Goal: Information Seeking & Learning: Find specific fact

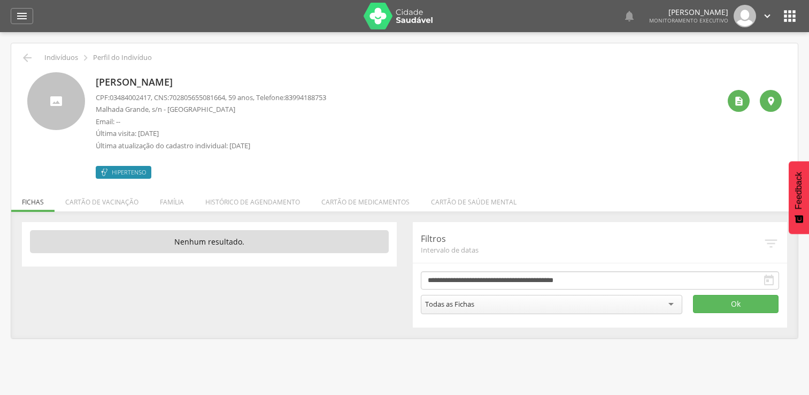
drag, startPoint x: 0, startPoint y: 0, endPoint x: 49, endPoint y: 20, distance: 52.8
click at [19, 20] on icon "" at bounding box center [22, 16] width 13 height 13
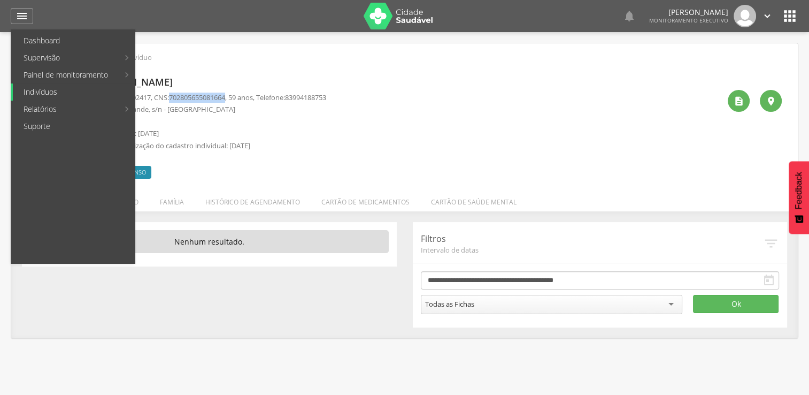
click at [75, 87] on link "Indivíduos" at bounding box center [74, 91] width 122 height 17
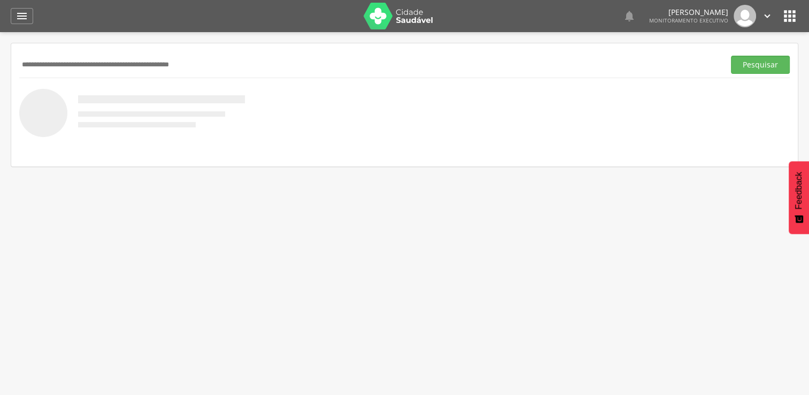
click at [105, 59] on input "text" at bounding box center [369, 65] width 701 height 18
type input "**********"
click at [731, 56] on button "Pesquisar" at bounding box center [760, 65] width 59 height 18
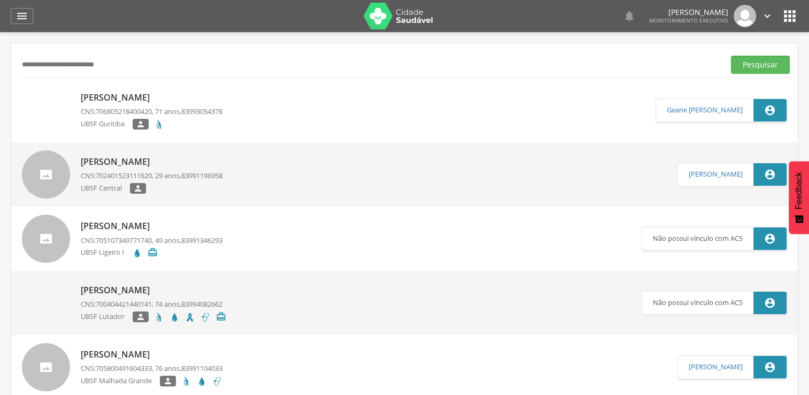
click at [197, 123] on div "UBSF Guritiba " at bounding box center [152, 125] width 142 height 13
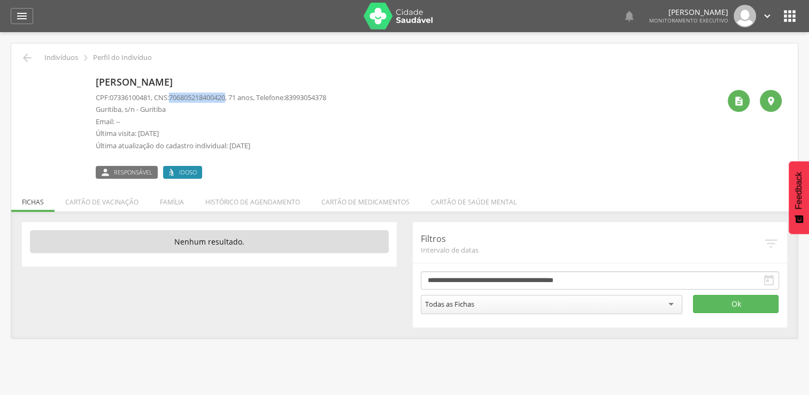
drag, startPoint x: 176, startPoint y: 96, endPoint x: 235, endPoint y: 96, distance: 58.8
click at [225, 96] on span "706805218400420" at bounding box center [197, 98] width 56 height 10
copy span "706805218400420"
drag, startPoint x: 28, startPoint y: 14, endPoint x: 34, endPoint y: 42, distance: 28.4
click at [27, 14] on div "" at bounding box center [22, 16] width 22 height 16
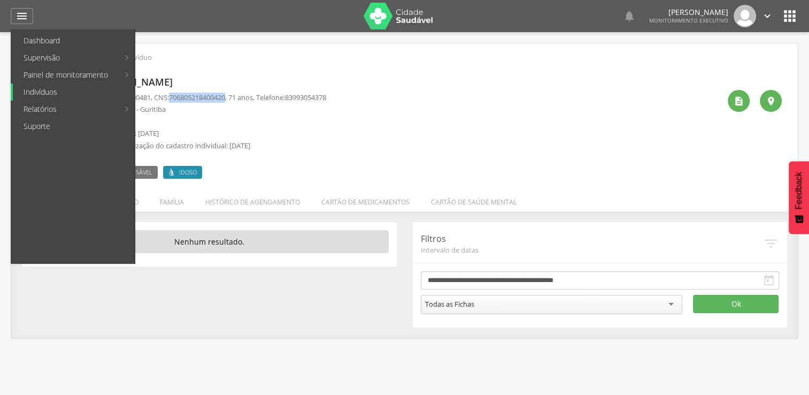
drag, startPoint x: 77, startPoint y: 95, endPoint x: 139, endPoint y: 89, distance: 62.9
click at [76, 95] on link "Indivíduos" at bounding box center [74, 91] width 122 height 17
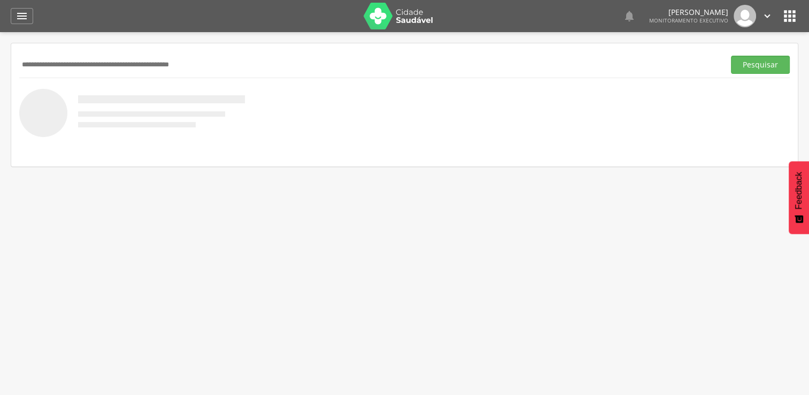
click at [126, 67] on input "text" at bounding box center [369, 65] width 701 height 18
click at [731, 56] on button "Pesquisar" at bounding box center [760, 65] width 59 height 18
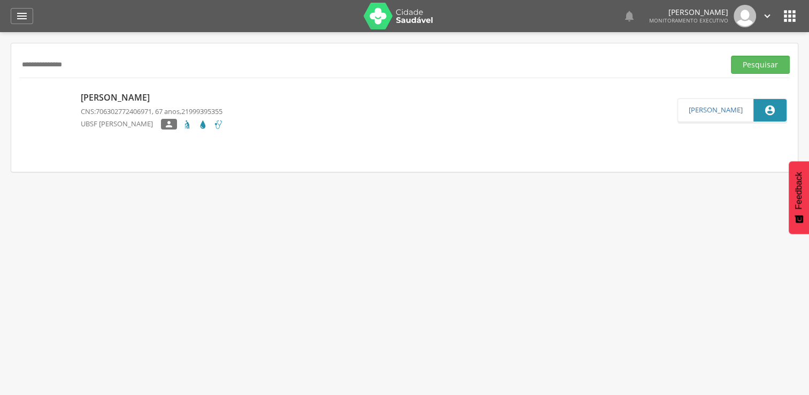
click at [132, 73] on input "**********" at bounding box center [369, 65] width 701 height 18
type input "*"
click at [731, 56] on button "Pesquisar" at bounding box center [760, 65] width 59 height 18
type input "*"
click at [731, 56] on button "Pesquisar" at bounding box center [760, 65] width 59 height 18
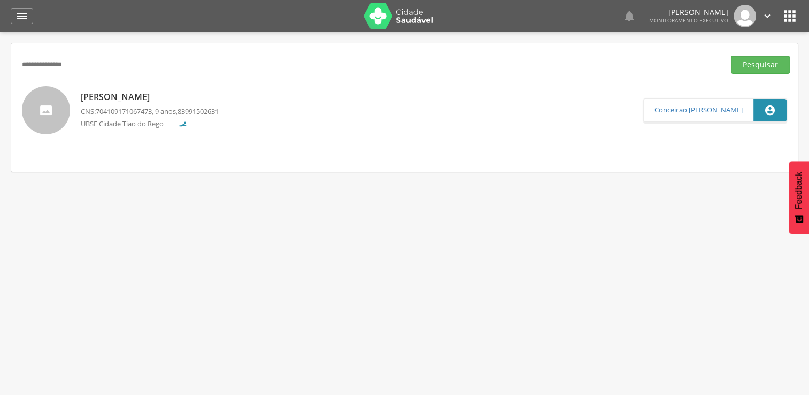
click at [137, 62] on input "**********" at bounding box center [369, 65] width 701 height 18
type input "*"
click at [731, 56] on button "Pesquisar" at bounding box center [760, 65] width 59 height 18
click at [107, 67] on input "**********" at bounding box center [369, 65] width 701 height 18
type input "*"
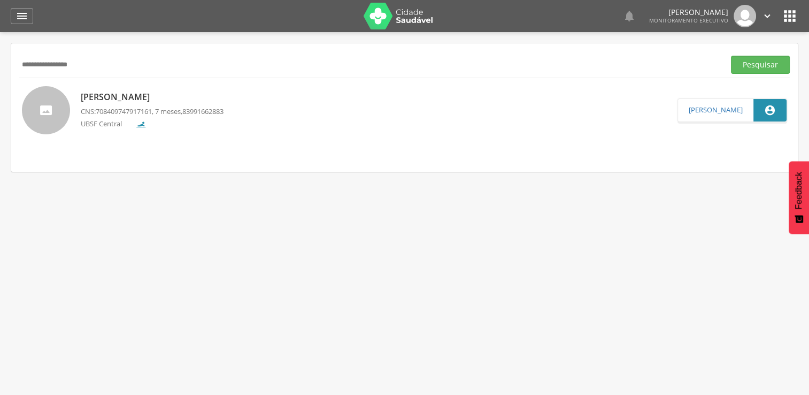
click at [731, 56] on button "Pesquisar" at bounding box center [760, 65] width 59 height 18
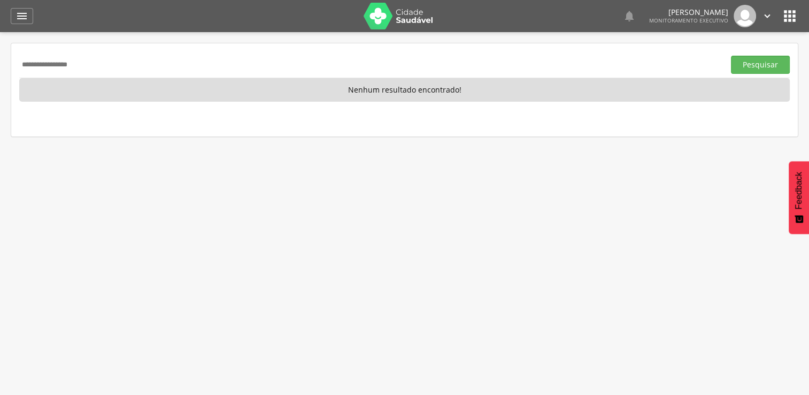
click at [79, 68] on input "**********" at bounding box center [369, 65] width 701 height 18
click at [94, 65] on input "**********" at bounding box center [369, 65] width 701 height 18
click at [731, 56] on button "Pesquisar" at bounding box center [760, 65] width 59 height 18
click at [94, 65] on input "**********" at bounding box center [369, 65] width 701 height 18
type input "*"
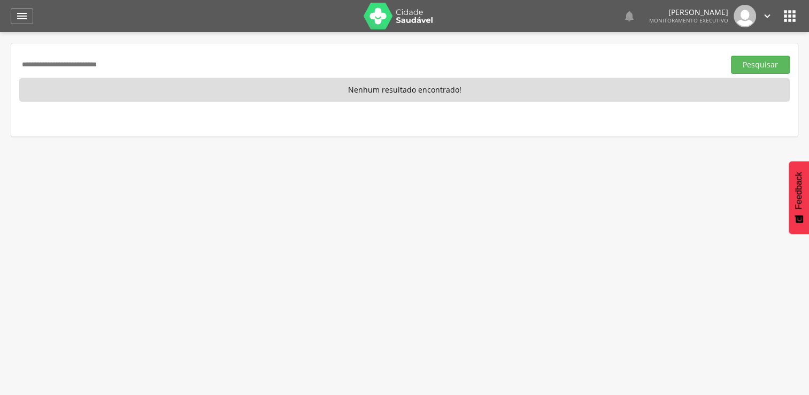
type input "**********"
click at [731, 56] on button "Pesquisar" at bounding box center [760, 65] width 59 height 18
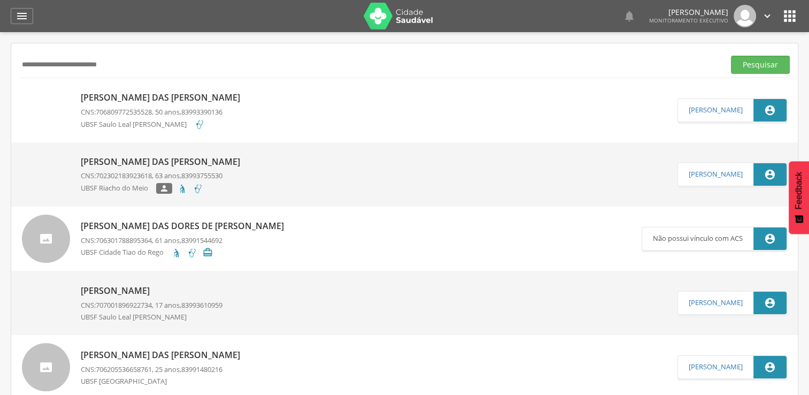
click at [248, 119] on link "[PERSON_NAME] das [PERSON_NAME] CNS: 706809772535528 , 50 anos, 83993390136 UBS…" at bounding box center [350, 110] width 656 height 48
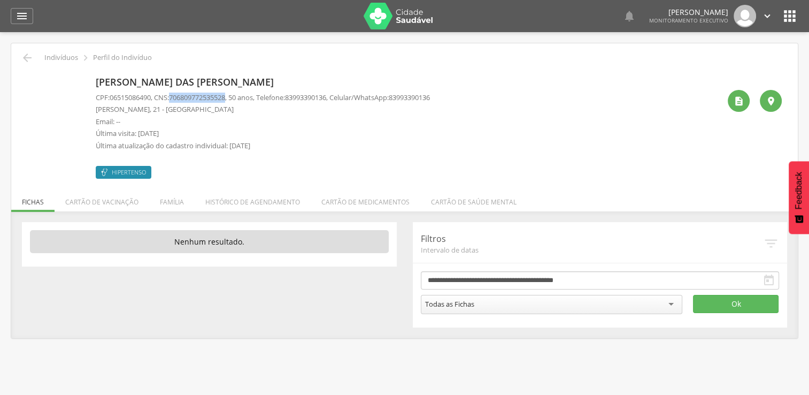
drag, startPoint x: 176, startPoint y: 97, endPoint x: 233, endPoint y: 101, distance: 56.8
click at [225, 101] on span "706809772535528" at bounding box center [197, 98] width 56 height 10
copy span "70680977253552"
drag, startPoint x: 231, startPoint y: 114, endPoint x: 195, endPoint y: 104, distance: 36.7
click at [221, 112] on div "CPF: 06515086490 , CNS: [PHONE_NUMBER] , 50 anos, Telefone: [PHONE_NUMBER] , Ce…" at bounding box center [263, 125] width 334 height 64
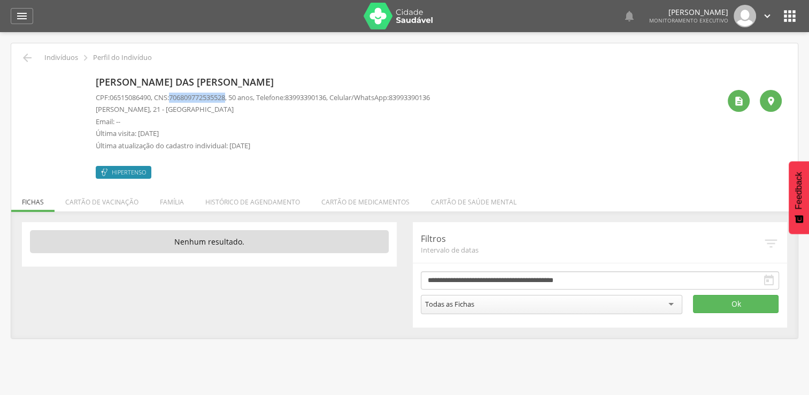
drag, startPoint x: 177, startPoint y: 97, endPoint x: 235, endPoint y: 100, distance: 58.9
click at [235, 100] on p "CPF: 06515086490 , CNS: [PHONE_NUMBER] , 50 anos, Telefone: [PHONE_NUMBER] , Ce…" at bounding box center [263, 98] width 334 height 10
copy span "706809772535528"
click at [29, 18] on div "" at bounding box center [22, 16] width 22 height 16
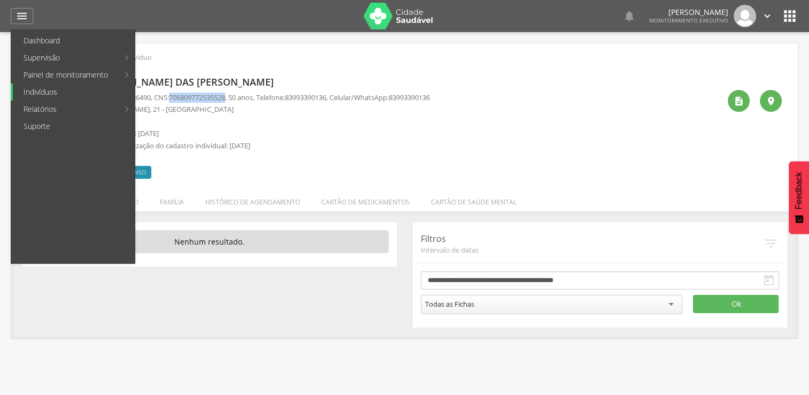
click at [71, 93] on link "Indivíduos" at bounding box center [74, 91] width 122 height 17
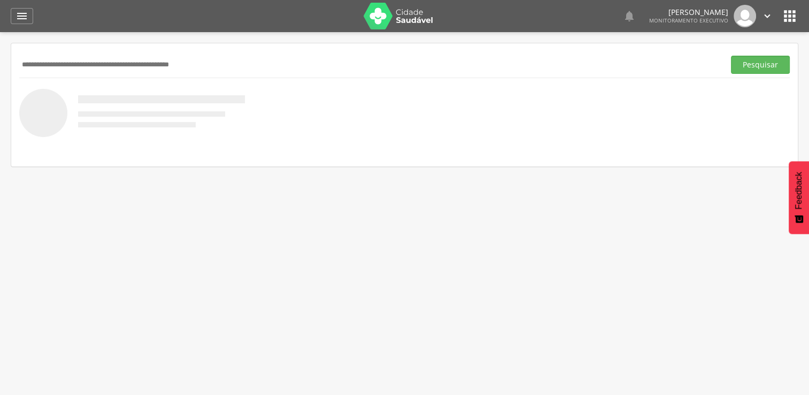
click at [131, 64] on input "text" at bounding box center [369, 65] width 701 height 18
click at [731, 56] on button "Pesquisar" at bounding box center [760, 65] width 59 height 18
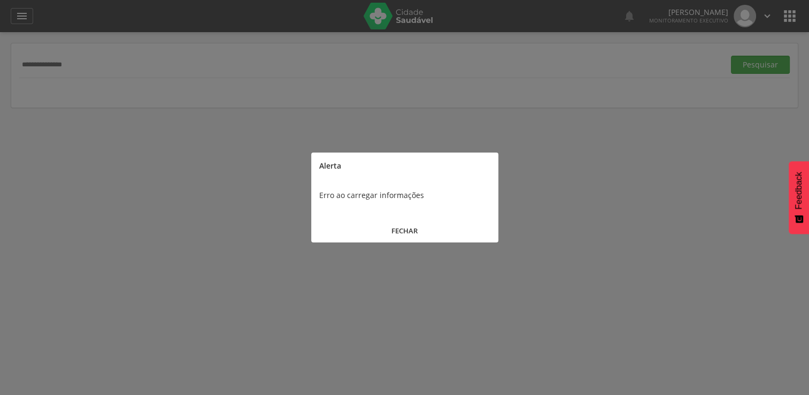
click at [402, 229] on button "FECHAR" at bounding box center [404, 230] width 187 height 23
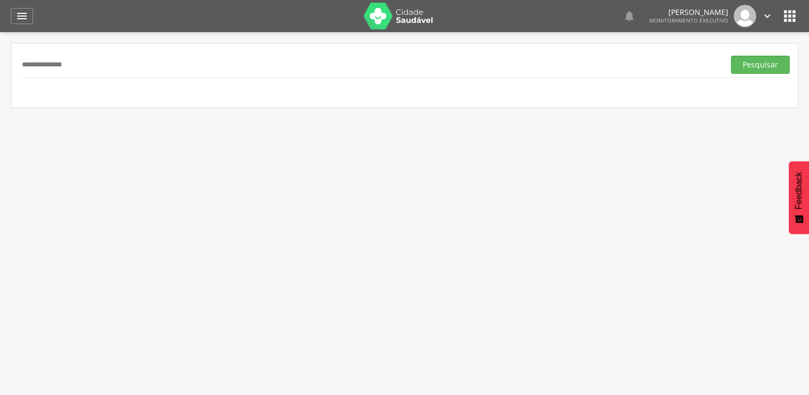
click at [134, 56] on input "**********" at bounding box center [369, 65] width 701 height 18
type input "*"
click at [158, 60] on input "text" at bounding box center [369, 65] width 701 height 18
click at [731, 56] on button "Pesquisar" at bounding box center [760, 65] width 59 height 18
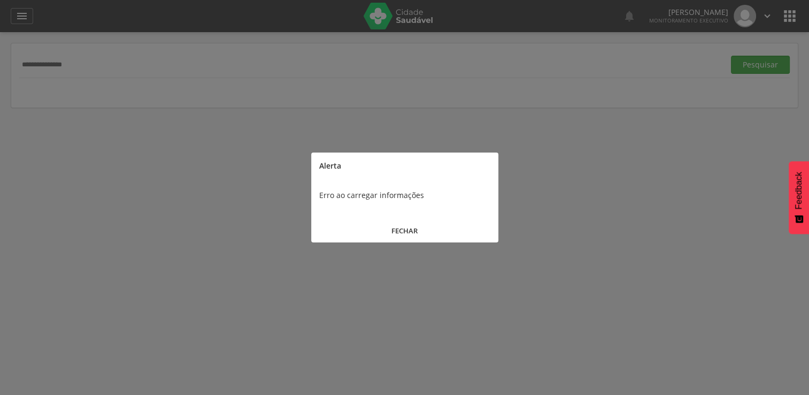
drag, startPoint x: 391, startPoint y: 234, endPoint x: 171, endPoint y: 163, distance: 231.3
click at [388, 234] on button "FECHAR" at bounding box center [404, 230] width 187 height 23
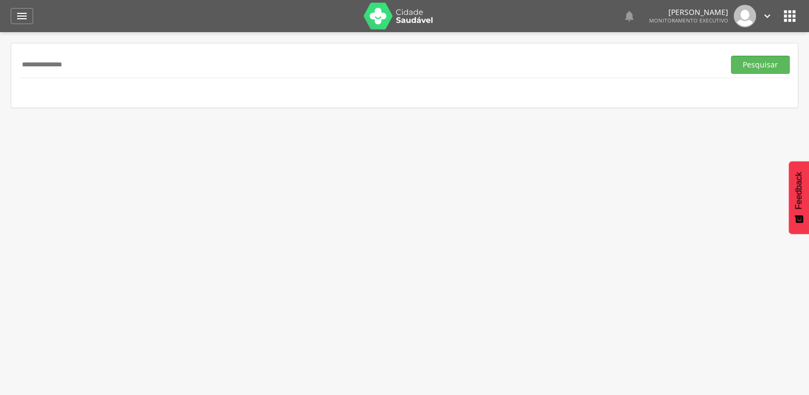
click at [131, 61] on input "**********" at bounding box center [369, 65] width 701 height 18
type input "*"
click at [53, 74] on div "Pesquisar" at bounding box center [404, 64] width 771 height 26
click at [57, 66] on input "text" at bounding box center [369, 65] width 701 height 18
click at [731, 56] on button "Pesquisar" at bounding box center [760, 65] width 59 height 18
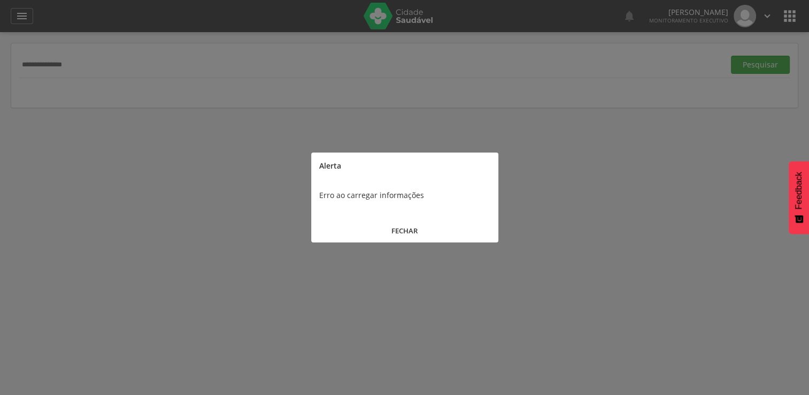
click at [402, 226] on button "FECHAR" at bounding box center [404, 230] width 187 height 23
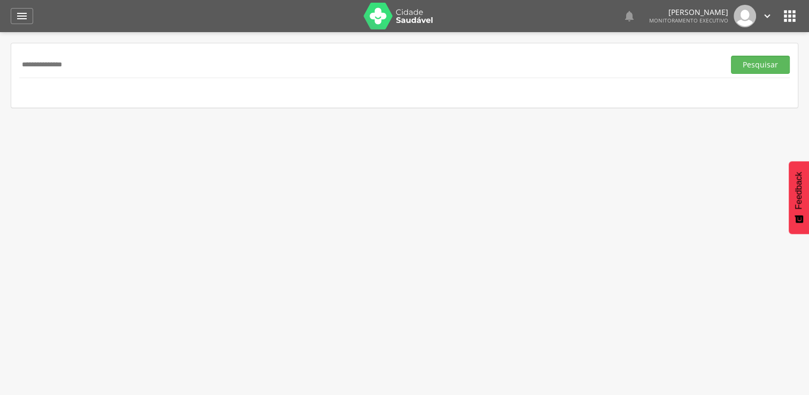
click at [88, 61] on input "**********" at bounding box center [369, 65] width 701 height 18
type input "*"
click at [731, 56] on button "Pesquisar" at bounding box center [760, 65] width 59 height 18
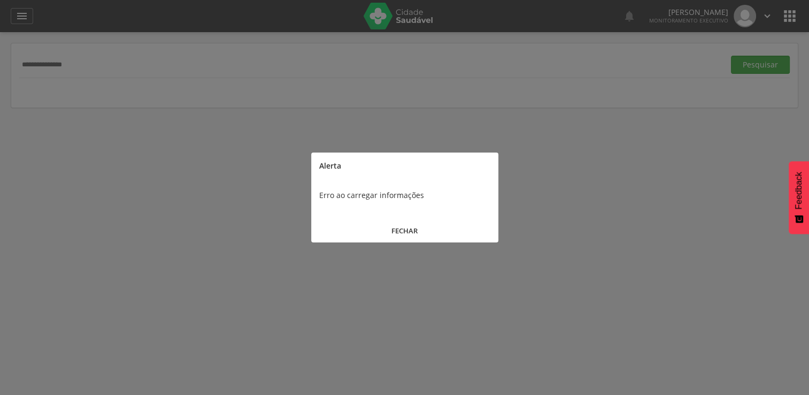
click at [427, 230] on button "FECHAR" at bounding box center [404, 230] width 187 height 23
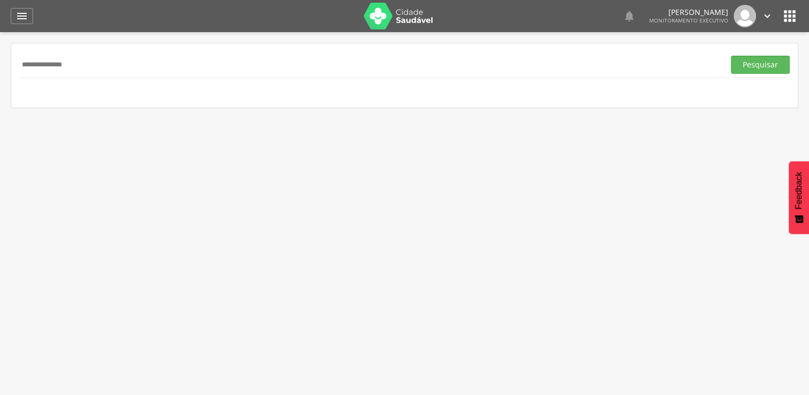
click at [92, 72] on input "**********" at bounding box center [369, 65] width 701 height 18
type input "*"
click at [731, 56] on button "Pesquisar" at bounding box center [760, 65] width 59 height 18
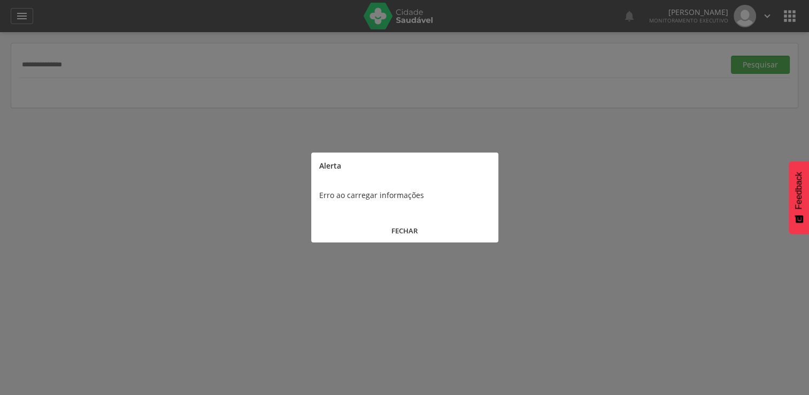
click at [420, 222] on button "FECHAR" at bounding box center [404, 230] width 187 height 23
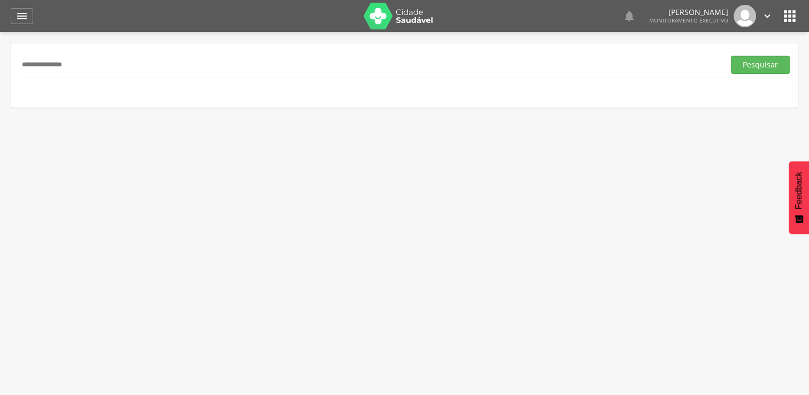
click at [131, 67] on input "**********" at bounding box center [369, 65] width 701 height 18
type input "*"
type input "**********"
click at [731, 56] on button "Pesquisar" at bounding box center [760, 65] width 59 height 18
